Goal: Check status: Check status

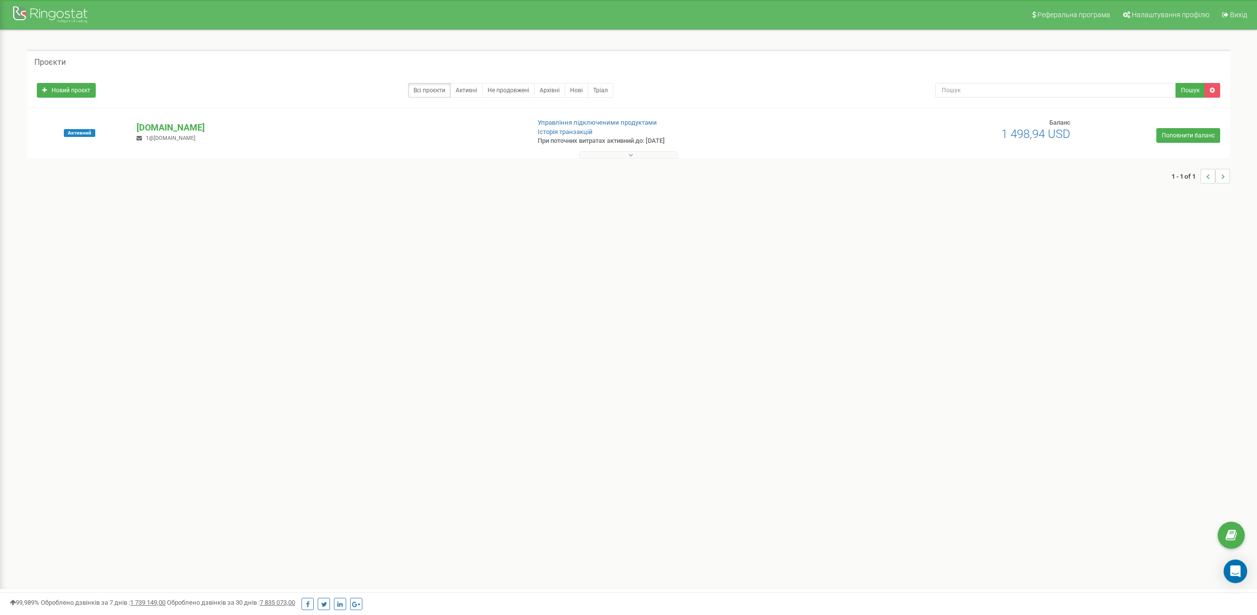
click at [157, 129] on p "[DOMAIN_NAME]" at bounding box center [328, 127] width 384 height 13
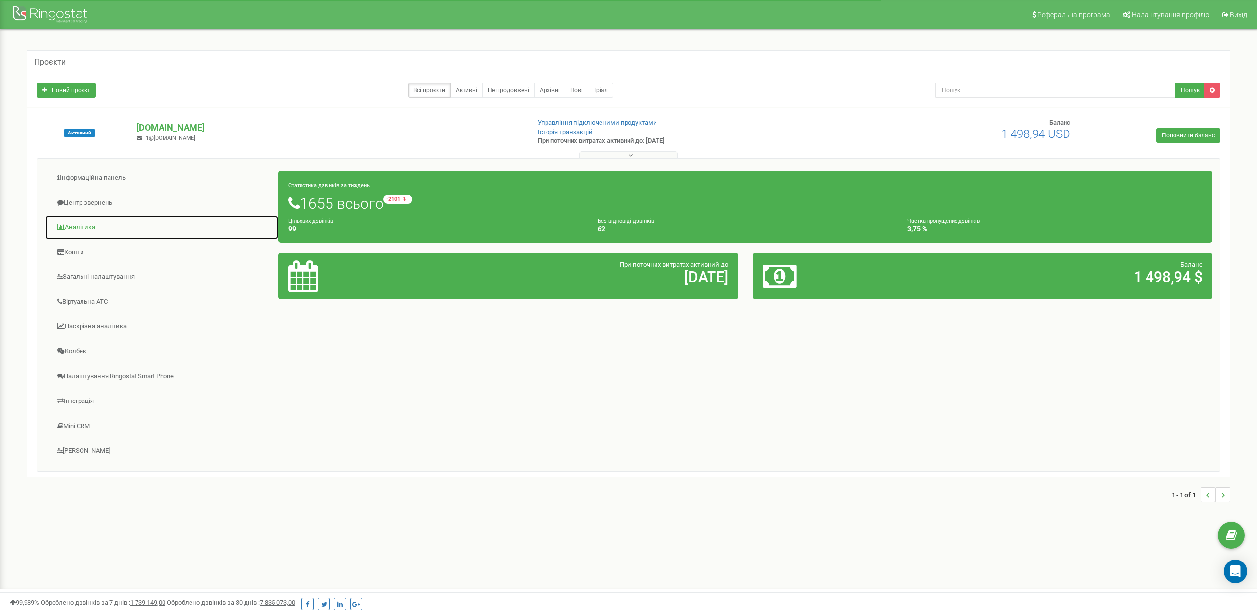
click at [82, 221] on link "Аналiтика" at bounding box center [162, 227] width 234 height 24
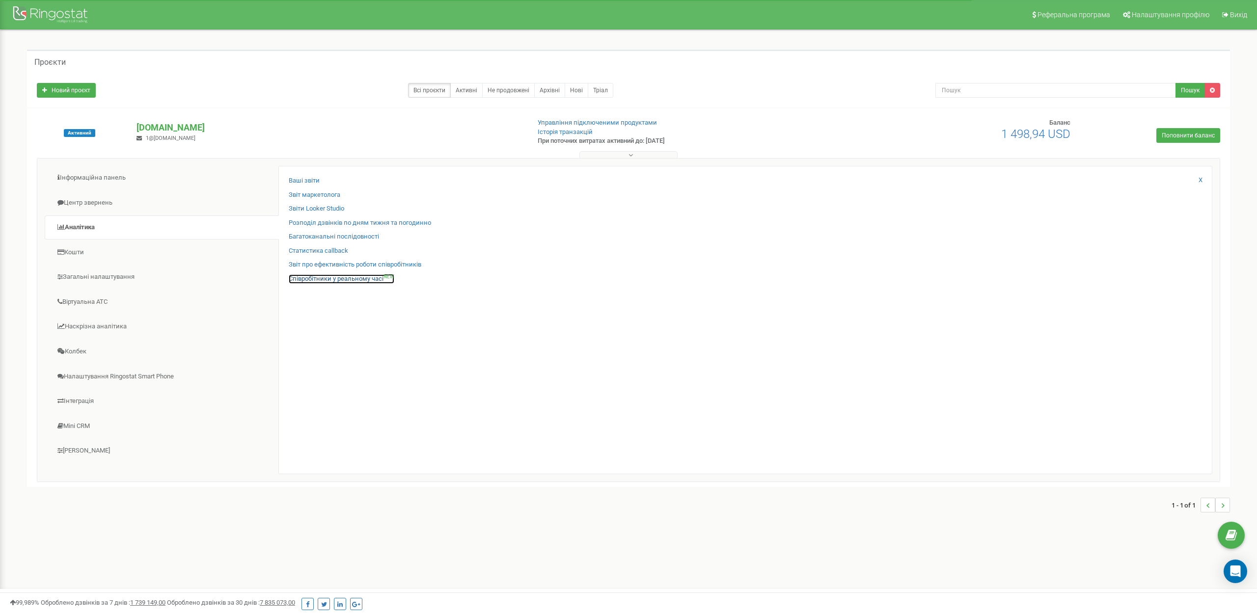
click at [372, 277] on link "Співробітники у реальному часі NEW" at bounding box center [342, 278] width 106 height 9
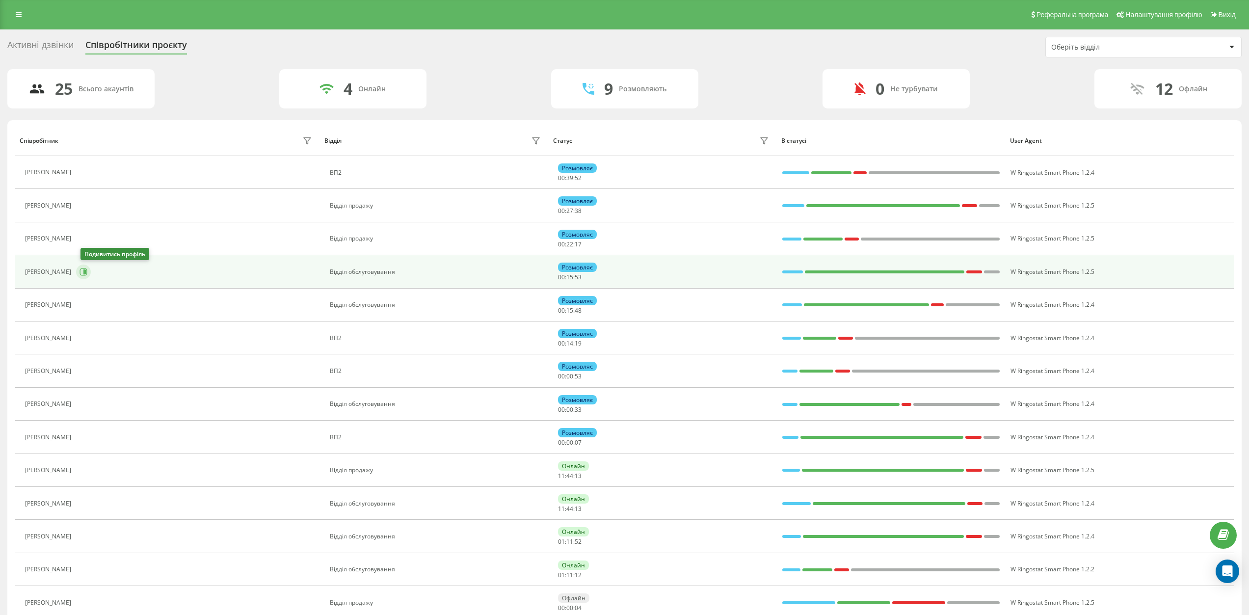
click at [91, 274] on button at bounding box center [83, 272] width 15 height 15
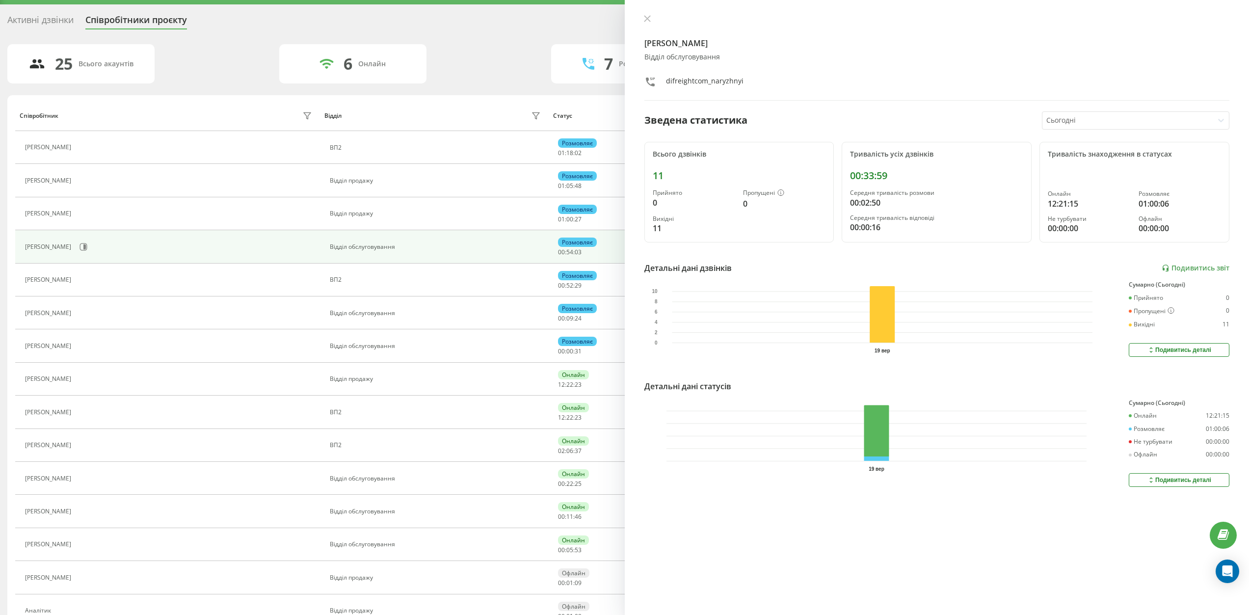
scroll to position [49, 0]
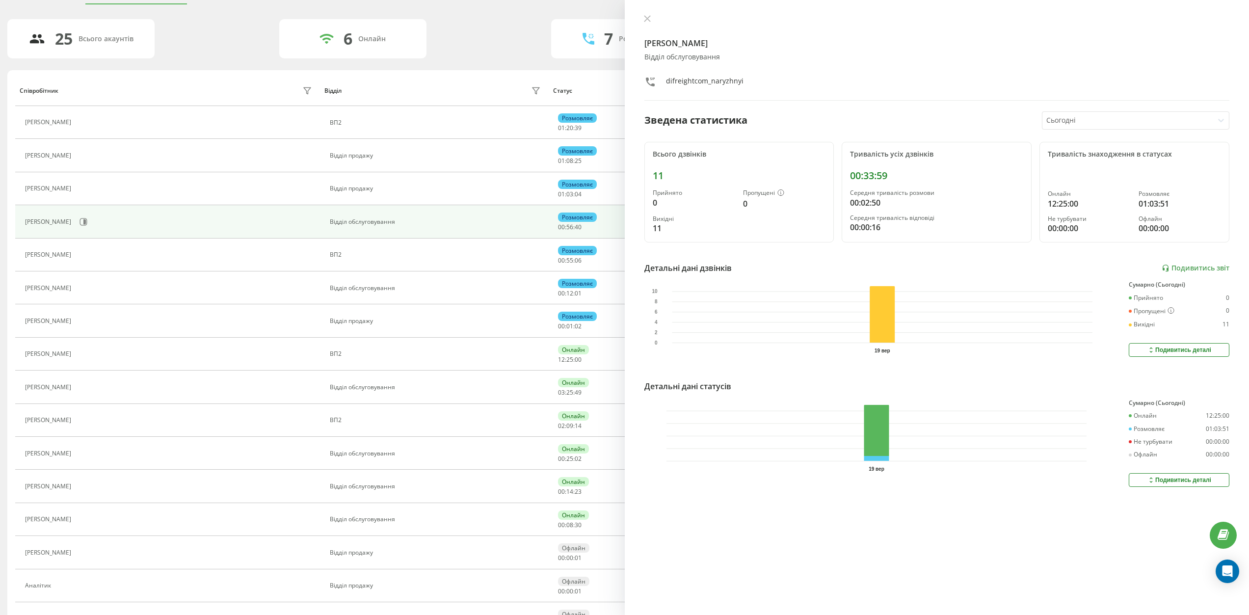
scroll to position [50, 0]
